Goal: Check status: Check status

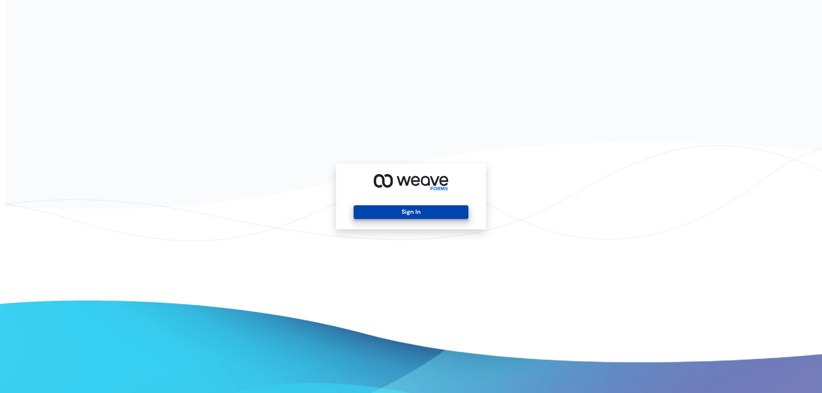
click at [385, 213] on button "Sign In" at bounding box center [410, 212] width 114 height 14
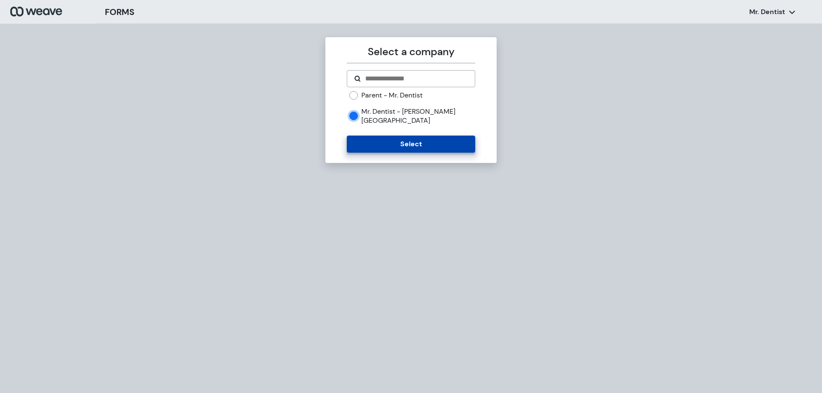
click at [363, 141] on button "Select" at bounding box center [411, 144] width 128 height 17
